Goal: Information Seeking & Learning: Learn about a topic

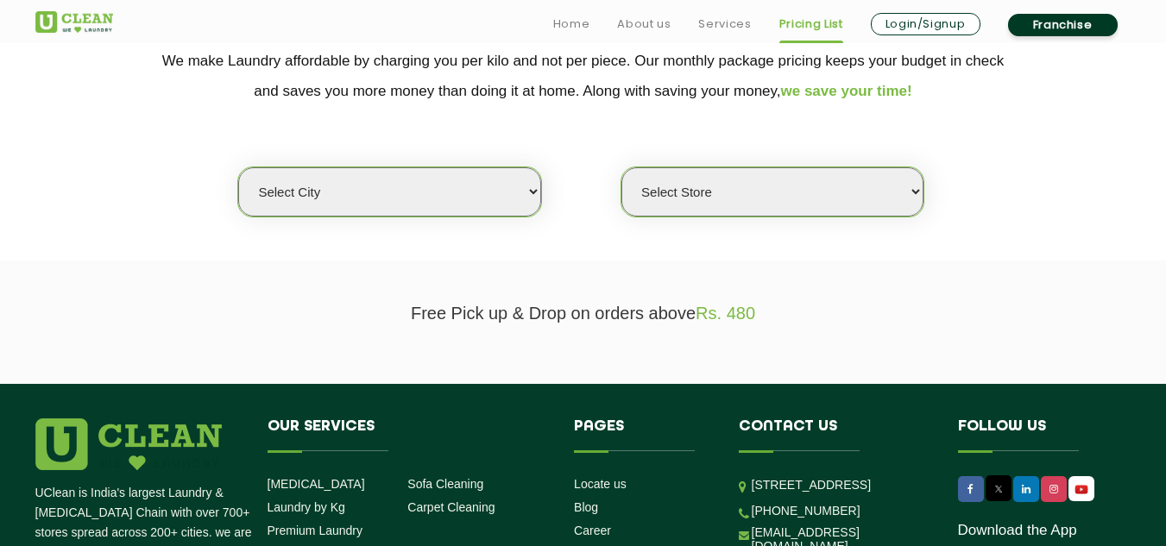
scroll to position [381, 0]
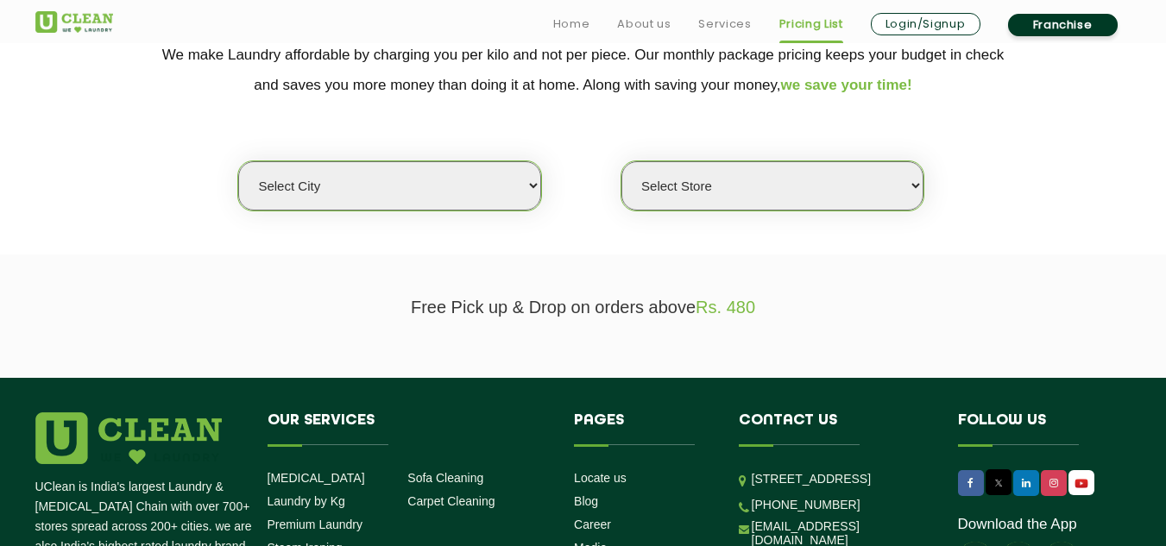
click at [520, 162] on select "Select city [GEOGRAPHIC_DATA] [GEOGRAPHIC_DATA] [GEOGRAPHIC_DATA] [GEOGRAPHIC_D…" at bounding box center [389, 185] width 302 height 49
click at [238, 161] on select "Select city [GEOGRAPHIC_DATA] [GEOGRAPHIC_DATA] [GEOGRAPHIC_DATA] [GEOGRAPHIC_D…" at bounding box center [389, 185] width 302 height 49
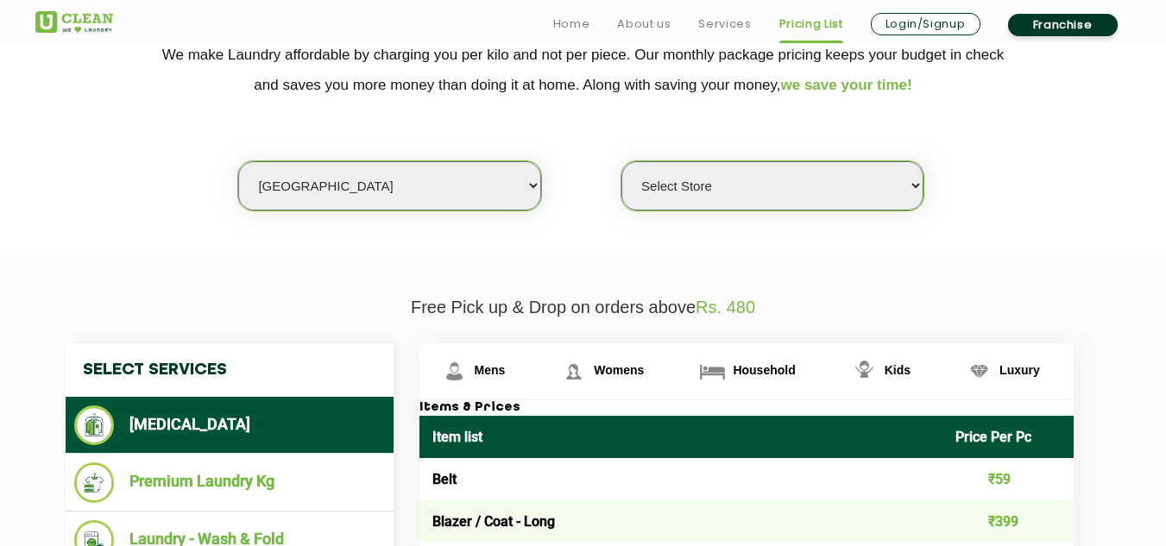
click at [751, 195] on select "Select Store UClean Deonar UClean LBS Marg UClean Chembur UClean Worli UClean […" at bounding box center [772, 185] width 302 height 49
click at [489, 200] on select "Select city [GEOGRAPHIC_DATA] [GEOGRAPHIC_DATA] [GEOGRAPHIC_DATA] [GEOGRAPHIC_D…" at bounding box center [389, 185] width 302 height 49
select select "149"
click at [238, 161] on select "Select city [GEOGRAPHIC_DATA] [GEOGRAPHIC_DATA] [GEOGRAPHIC_DATA] [GEOGRAPHIC_D…" at bounding box center [389, 185] width 302 height 49
click at [708, 198] on select "Select Store UClean Select Bandra" at bounding box center [772, 185] width 302 height 49
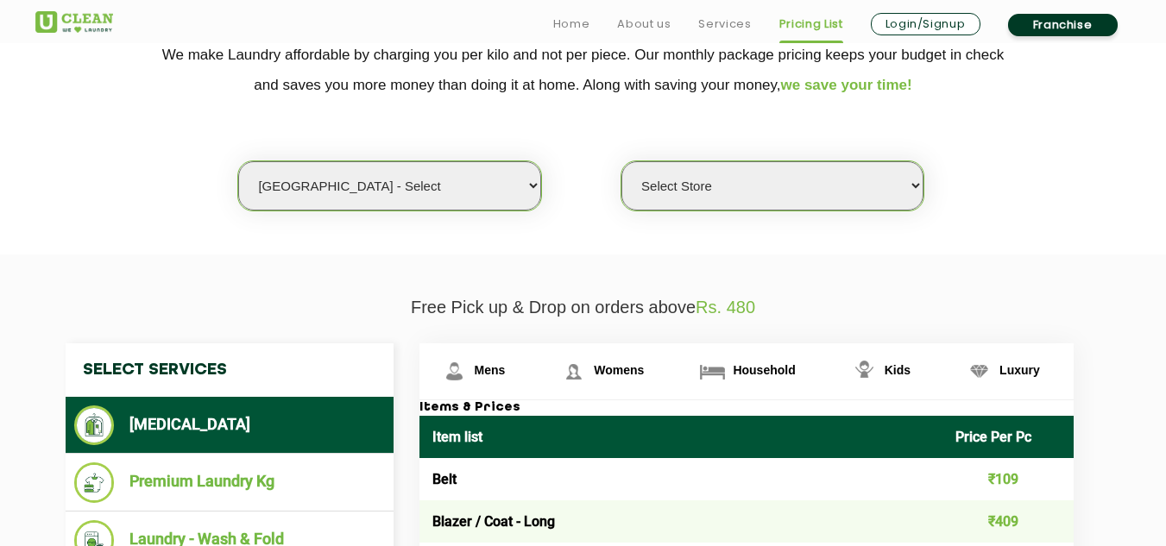
select select "437"
click at [621, 161] on select "Select Store UClean Select Bandra" at bounding box center [772, 185] width 302 height 49
click at [491, 192] on select "Select city [GEOGRAPHIC_DATA] [GEOGRAPHIC_DATA] [GEOGRAPHIC_DATA] [GEOGRAPHIC_D…" at bounding box center [389, 185] width 302 height 49
select select "16"
click at [238, 161] on select "Select city [GEOGRAPHIC_DATA] [GEOGRAPHIC_DATA] [GEOGRAPHIC_DATA] [GEOGRAPHIC_D…" at bounding box center [389, 185] width 302 height 49
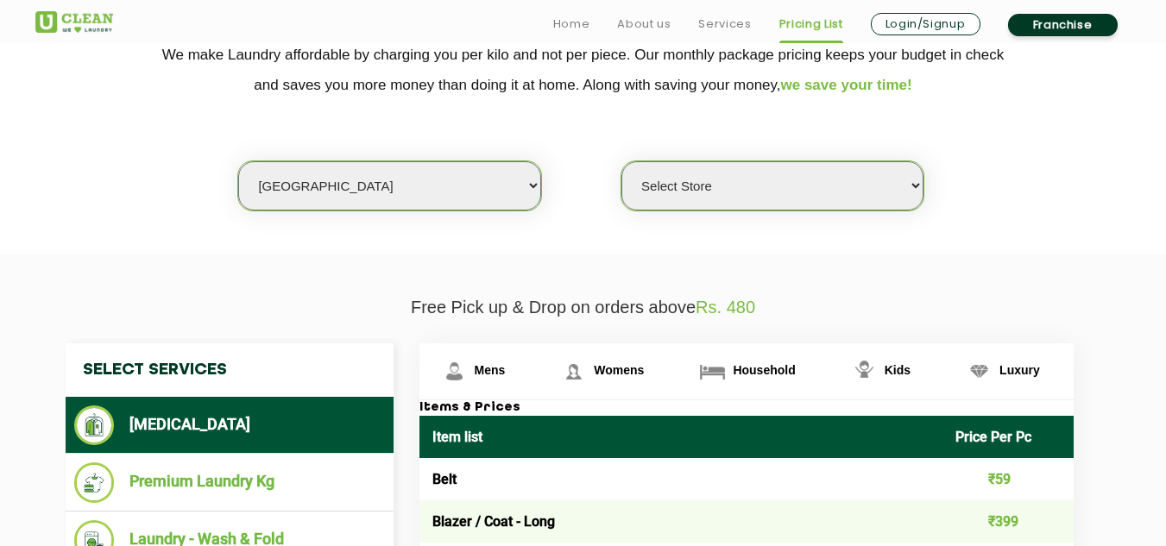
click at [782, 169] on select "Select Store UClean Deonar UClean LBS Marg UClean Chembur UClean Worli UClean […" at bounding box center [772, 185] width 302 height 49
select select "464"
click at [621, 161] on select "Select Store UClean Deonar UClean LBS Marg UClean Chembur UClean Worli UClean […" at bounding box center [772, 185] width 302 height 49
